Goal: Transaction & Acquisition: Purchase product/service

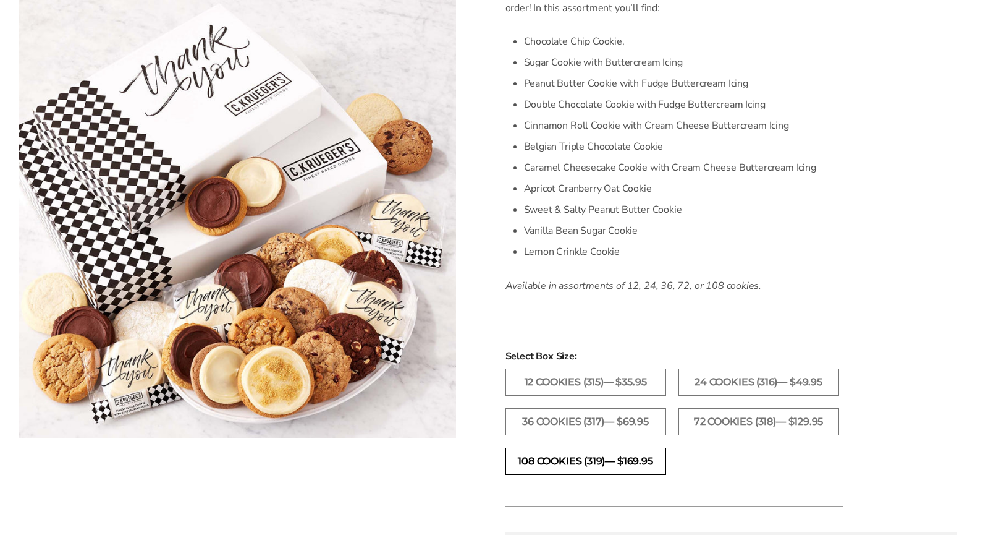
scroll to position [445, 0]
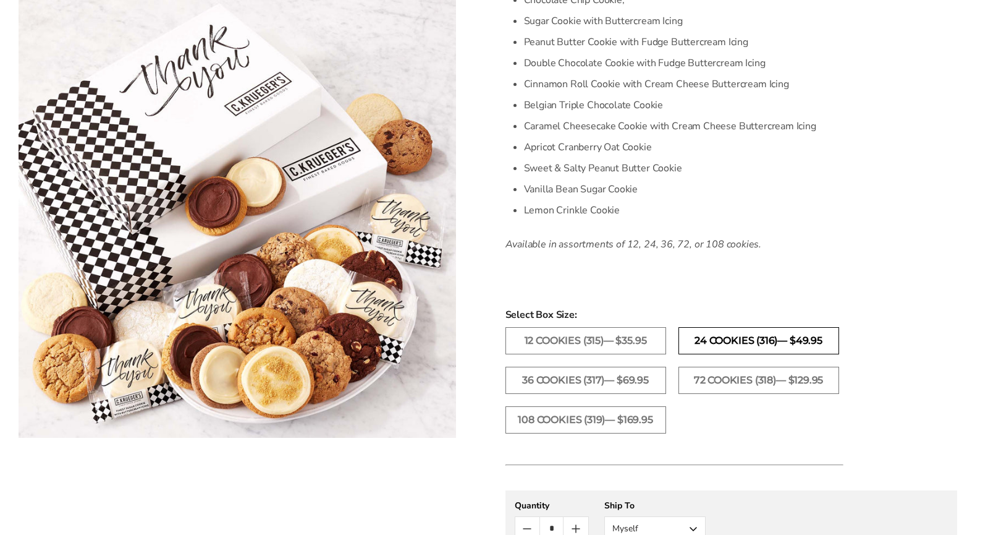
click at [762, 343] on label "24 Cookies (316)— $49.95" at bounding box center [759, 340] width 161 height 27
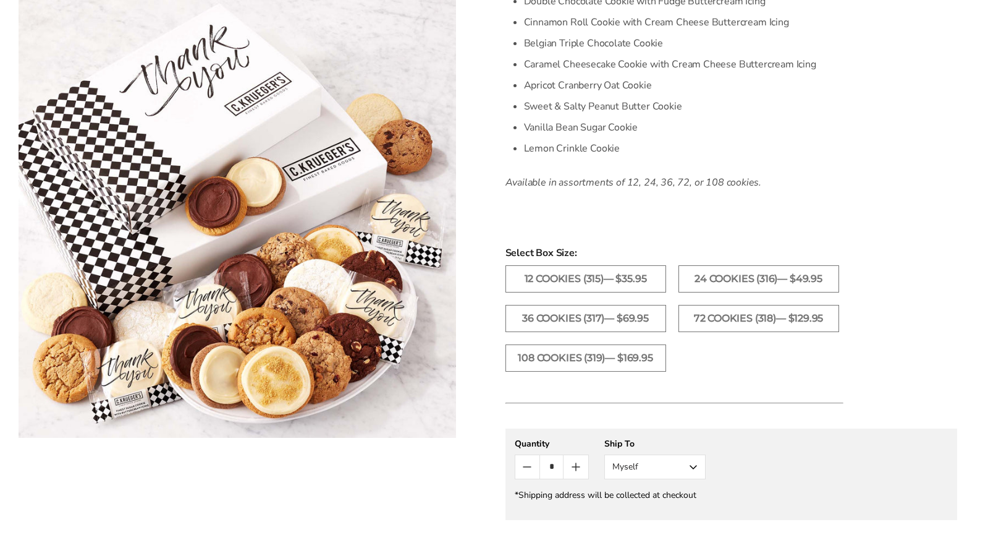
scroll to position [260, 0]
